Goal: Navigation & Orientation: Find specific page/section

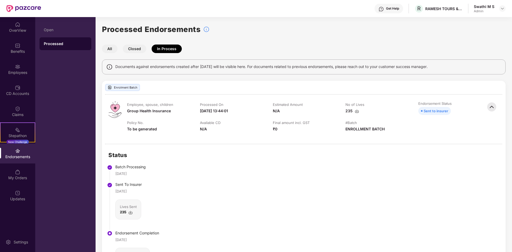
click at [29, 153] on div "Endorsements" at bounding box center [17, 154] width 35 height 20
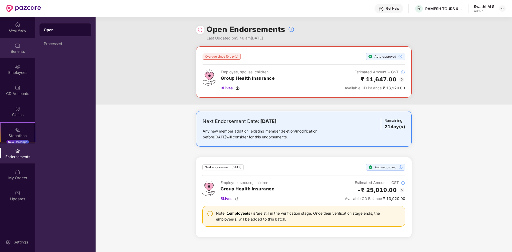
click at [19, 48] on div "Benefits" at bounding box center [17, 48] width 35 height 20
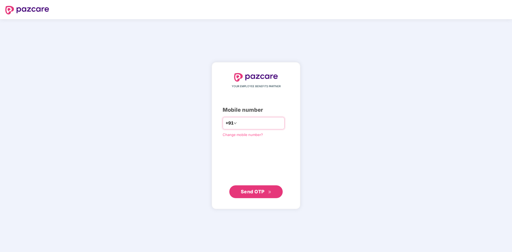
type input "*"
